Goal: Browse casually: Explore the website without a specific task or goal

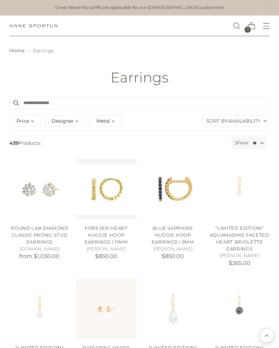
scroll to position [5311, 0]
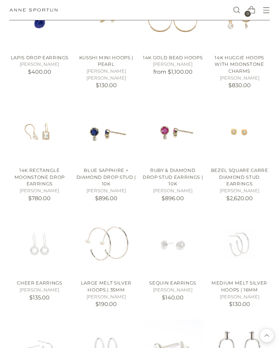
scroll to position [5475, 0]
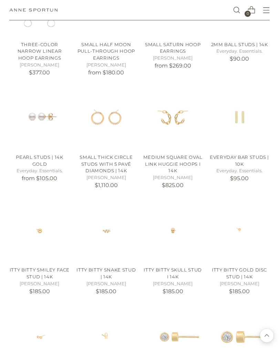
scroll to position [6038, 0]
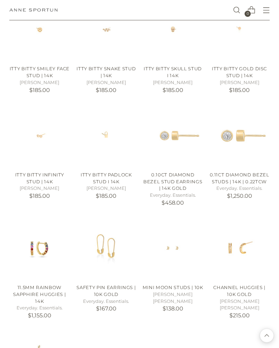
scroll to position [6239, 0]
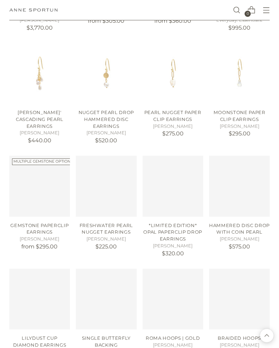
scroll to position [7091, 0]
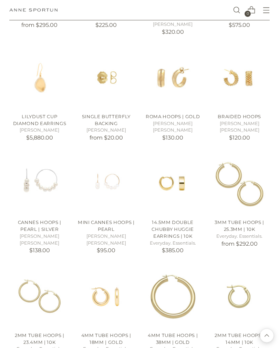
scroll to position [7312, 0]
click at [40, 265] on img "2mm Tube Hoops | 23.4mm | 10k" at bounding box center [39, 295] width 61 height 61
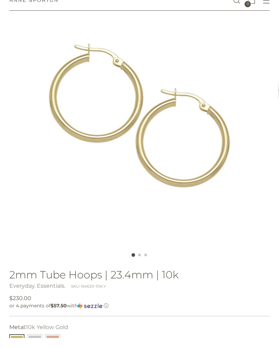
scroll to position [75, 0]
